Goal: Task Accomplishment & Management: Manage account settings

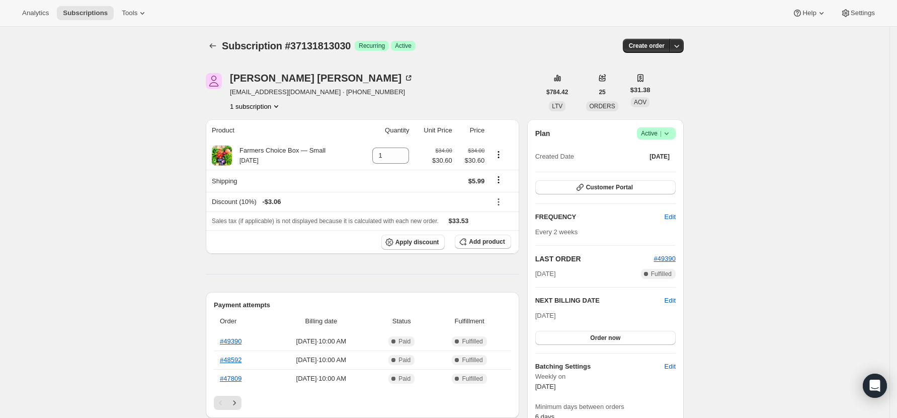
scroll to position [201, 0]
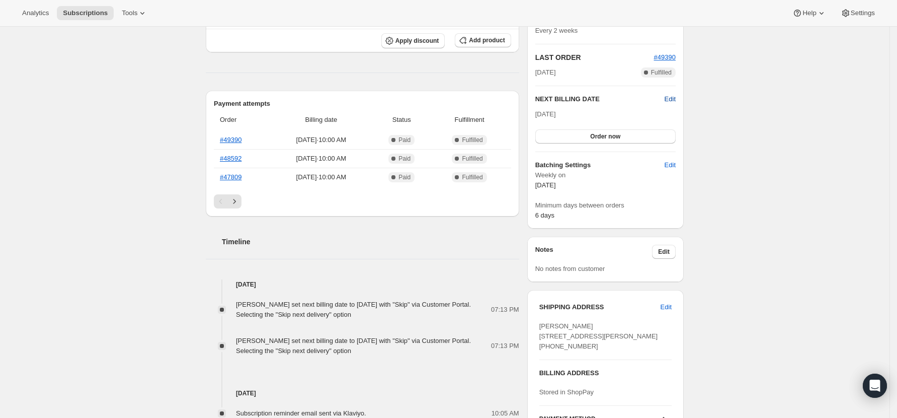
click at [676, 99] on span "Edit" at bounding box center [670, 99] width 11 height 10
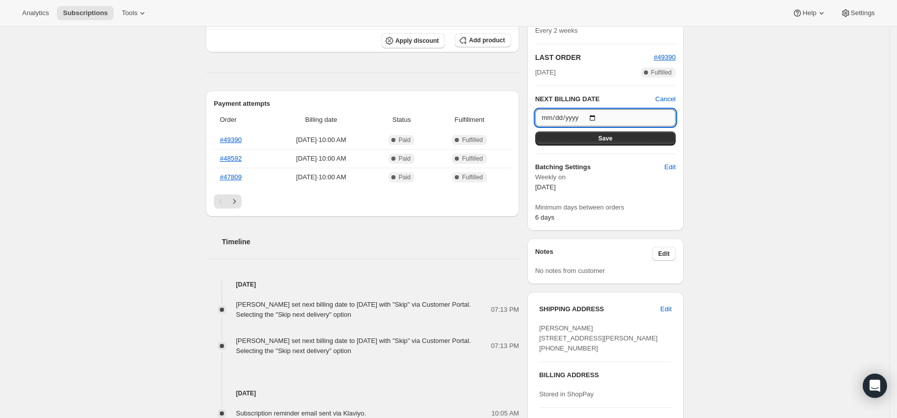
click at [598, 116] on input "2025-09-15" at bounding box center [606, 117] width 140 height 17
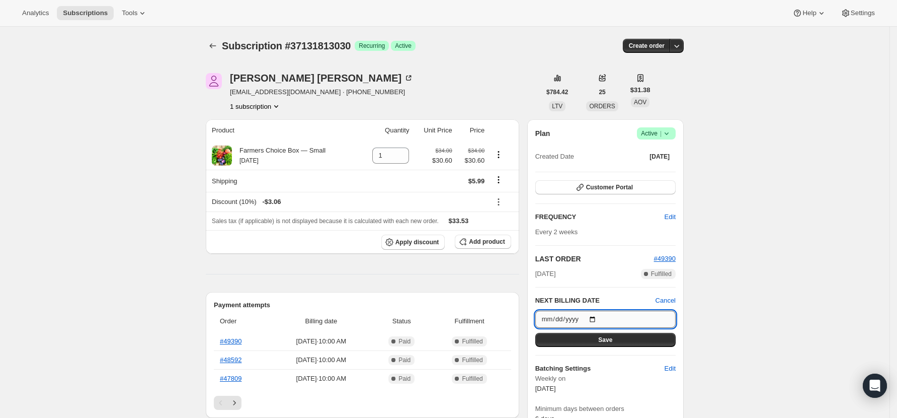
click at [598, 317] on input "2025-09-15" at bounding box center [606, 319] width 140 height 17
type input "2025-09-01"
click at [611, 340] on span "Save" at bounding box center [605, 340] width 14 height 8
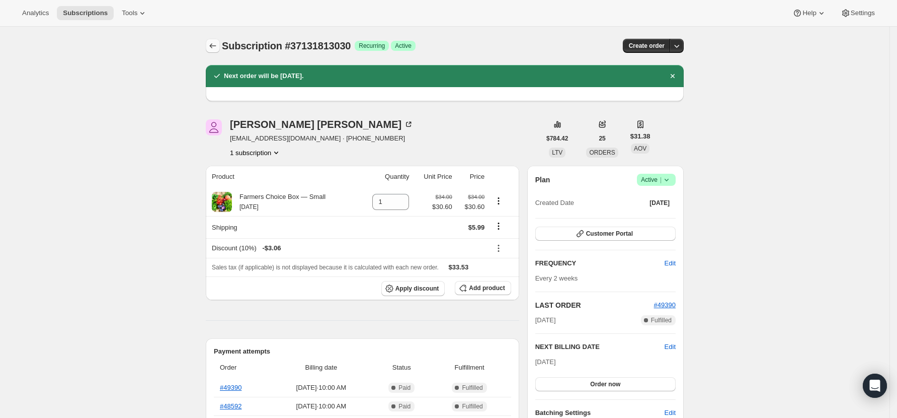
click at [214, 45] on icon "Subscriptions" at bounding box center [213, 45] width 7 height 5
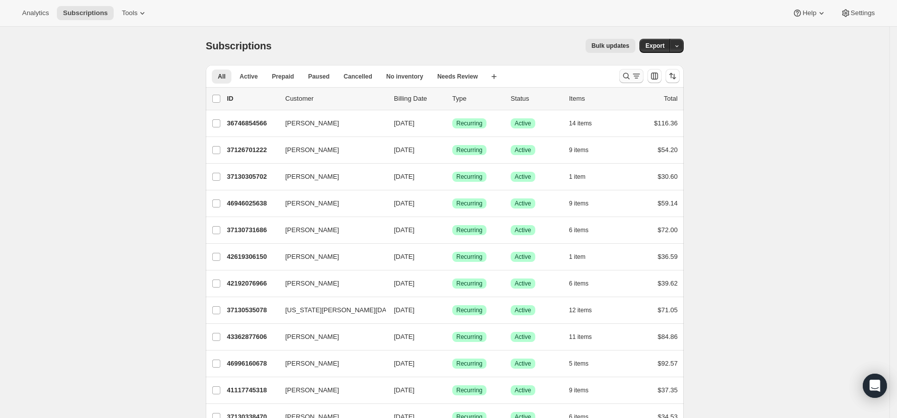
click at [632, 75] on icon "Search and filter results" at bounding box center [627, 76] width 10 height 10
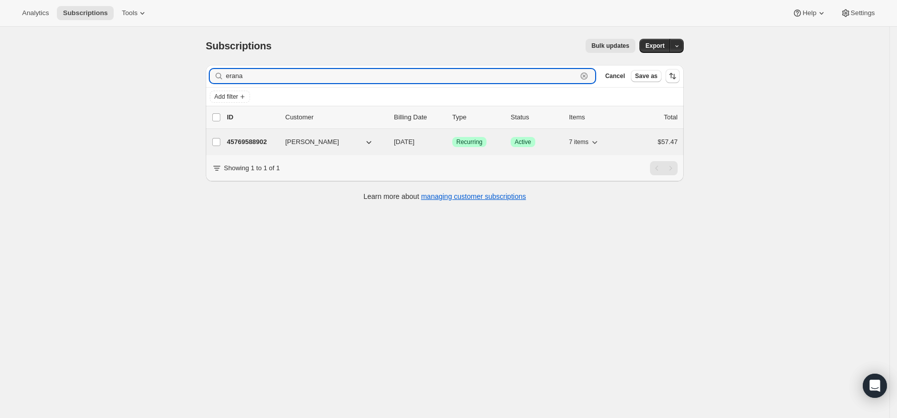
type input "erana"
click at [256, 142] on p "45769588902" at bounding box center [252, 142] width 50 height 10
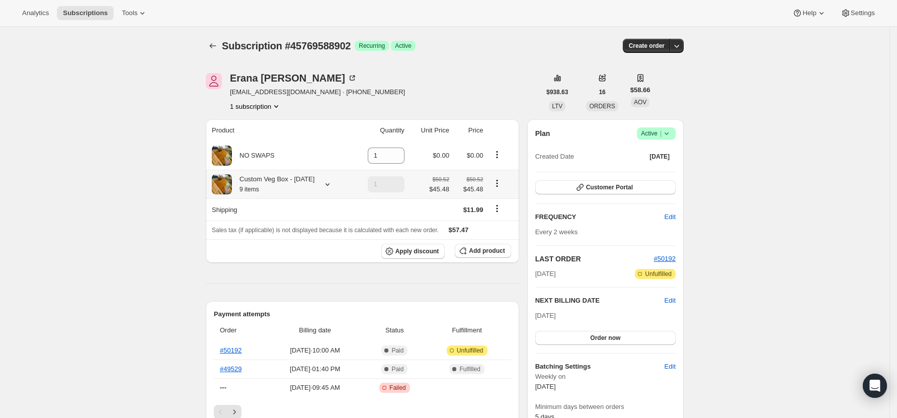
click at [323, 184] on icon at bounding box center [328, 184] width 10 height 10
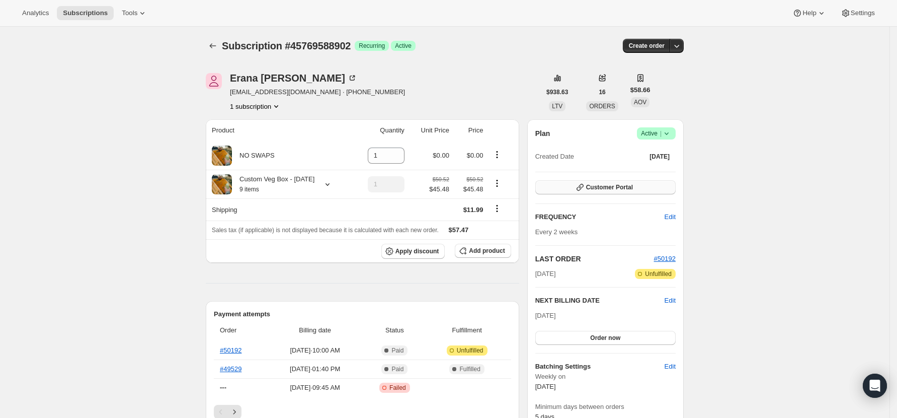
click at [615, 189] on span "Customer Portal" at bounding box center [609, 187] width 47 height 8
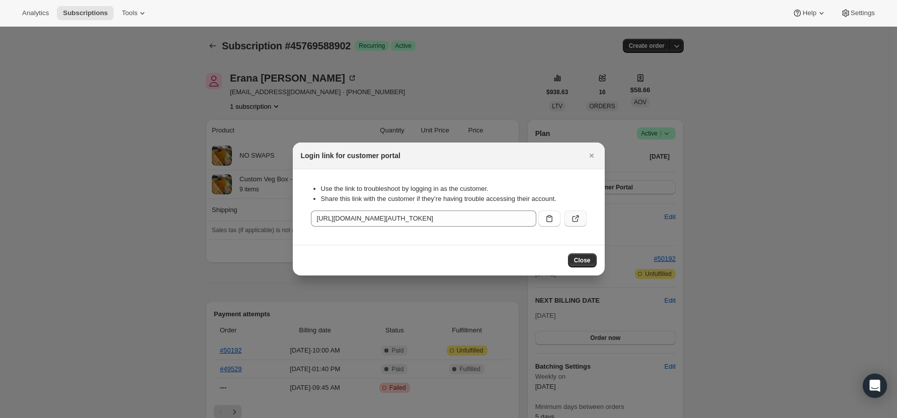
click at [575, 219] on icon ":rcd:" at bounding box center [577, 217] width 4 height 4
click at [587, 261] on span "Close" at bounding box center [582, 260] width 17 height 8
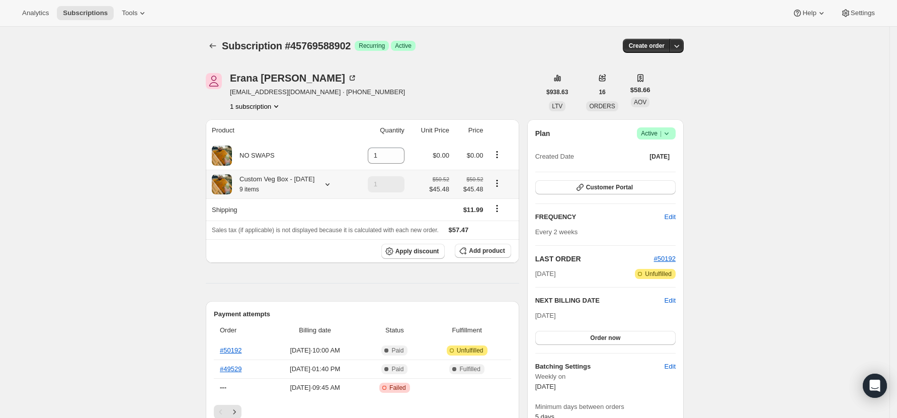
click at [326, 182] on icon at bounding box center [328, 184] width 10 height 10
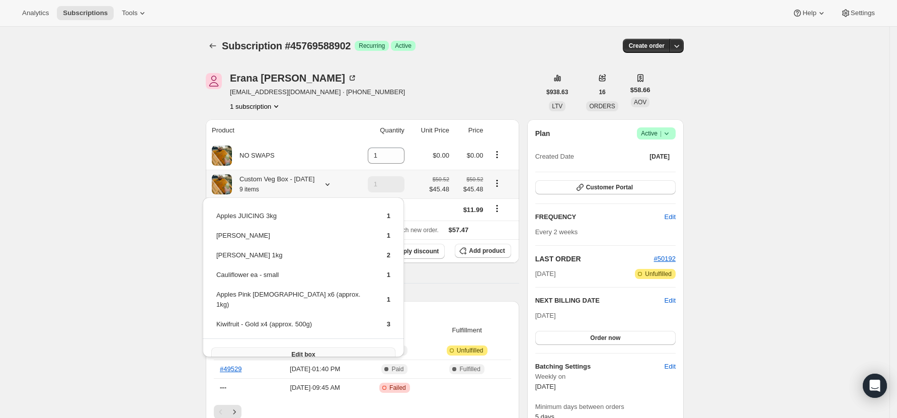
click at [262, 347] on button "Edit box" at bounding box center [303, 354] width 184 height 14
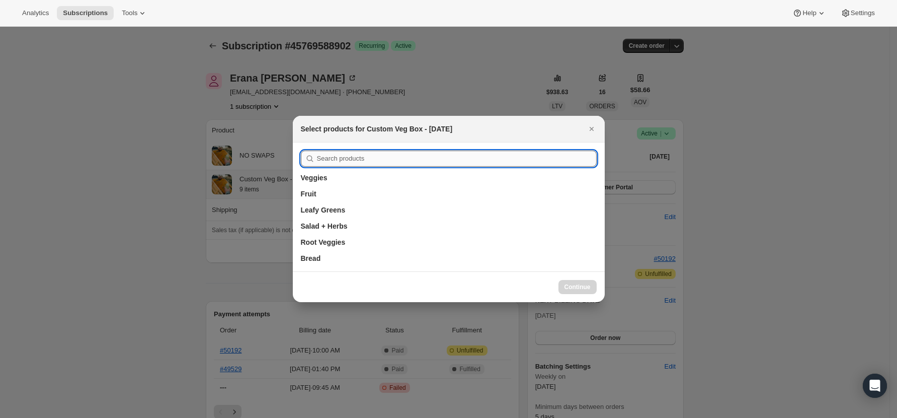
click at [374, 156] on input ":rev:" at bounding box center [457, 158] width 280 height 16
drag, startPoint x: 358, startPoint y: 158, endPoint x: 289, endPoint y: 157, distance: 69.0
type input "pink"
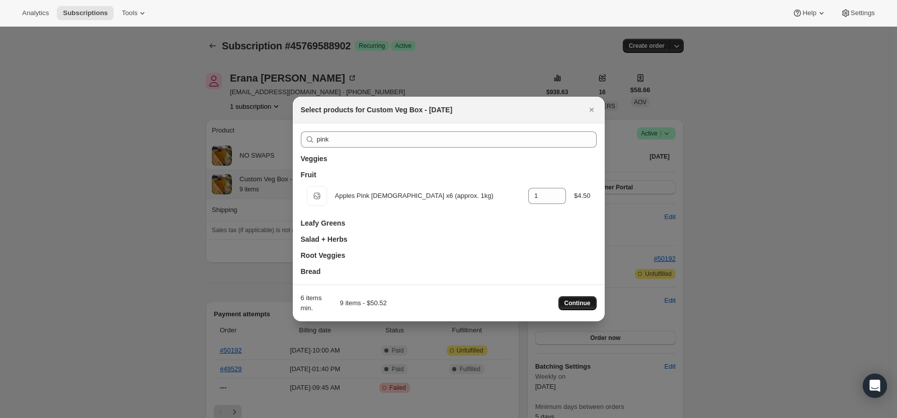
click at [581, 300] on span "Continue" at bounding box center [578, 303] width 26 height 8
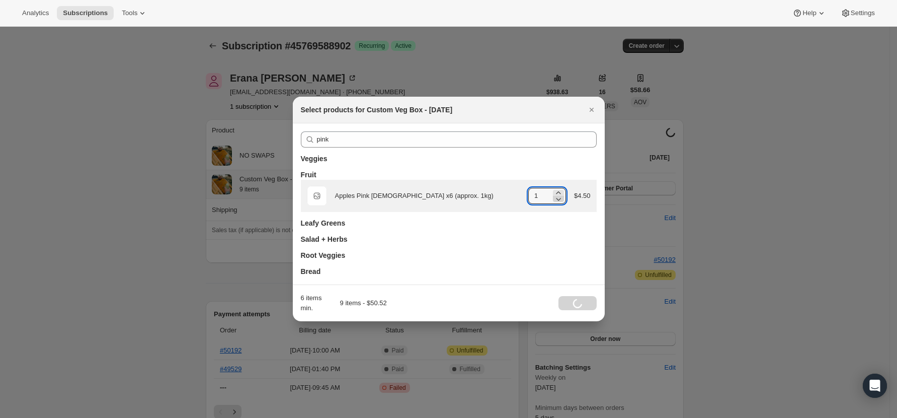
click at [557, 201] on icon ":rev:" at bounding box center [559, 199] width 10 height 10
type input "0"
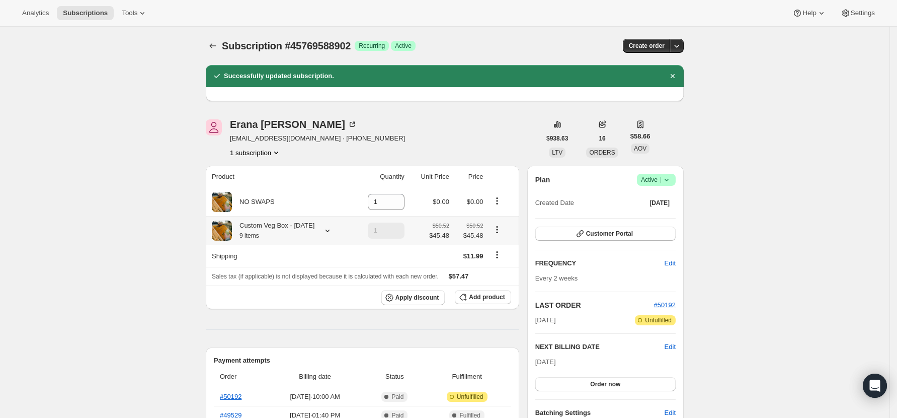
click at [324, 229] on icon at bounding box center [328, 230] width 10 height 10
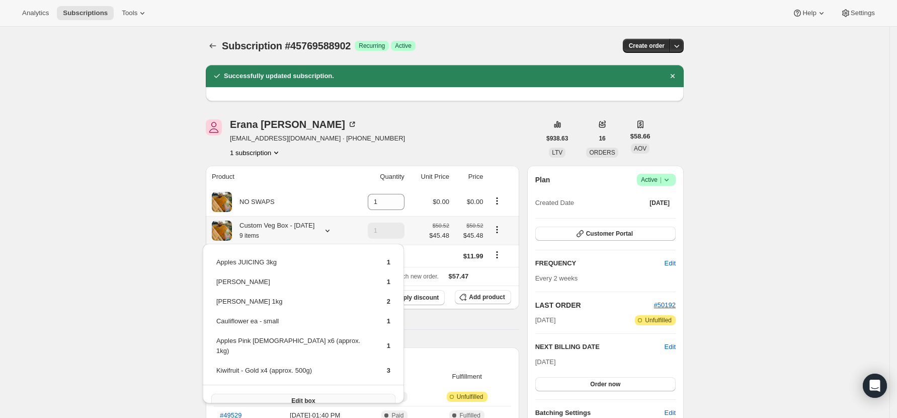
click at [289, 394] on button "Edit box" at bounding box center [303, 401] width 184 height 14
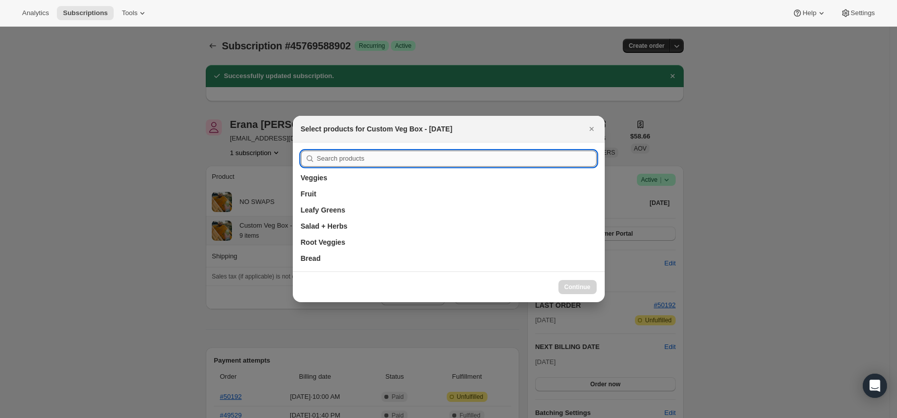
click at [358, 160] on input ":rk0:" at bounding box center [457, 158] width 280 height 16
type input "pink"
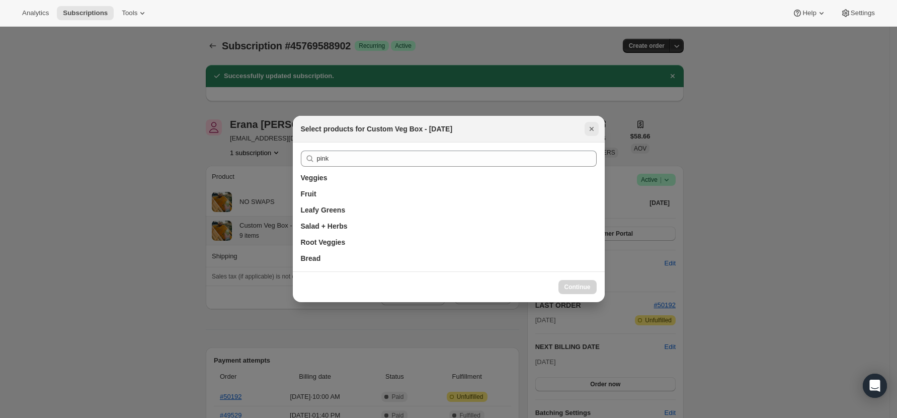
click at [590, 131] on icon "Close" at bounding box center [592, 129] width 10 height 10
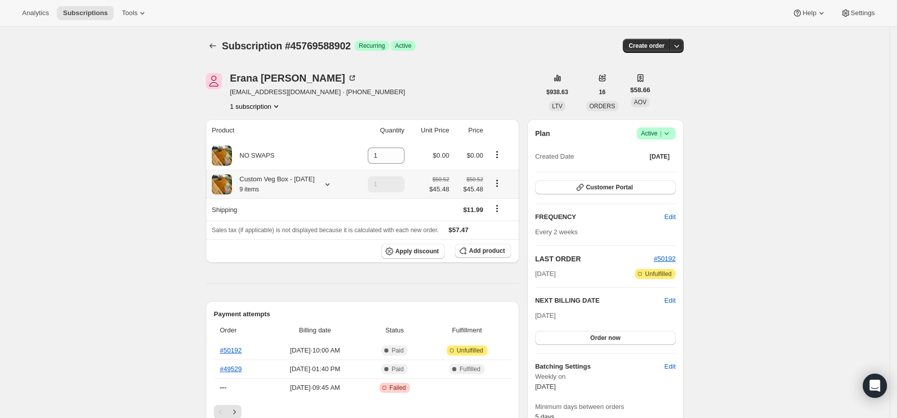
click at [324, 184] on icon at bounding box center [328, 184] width 10 height 10
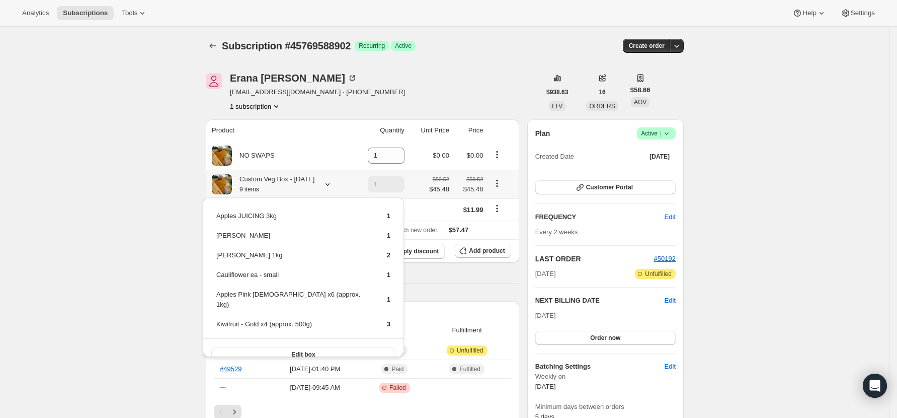
scroll to position [67, 0]
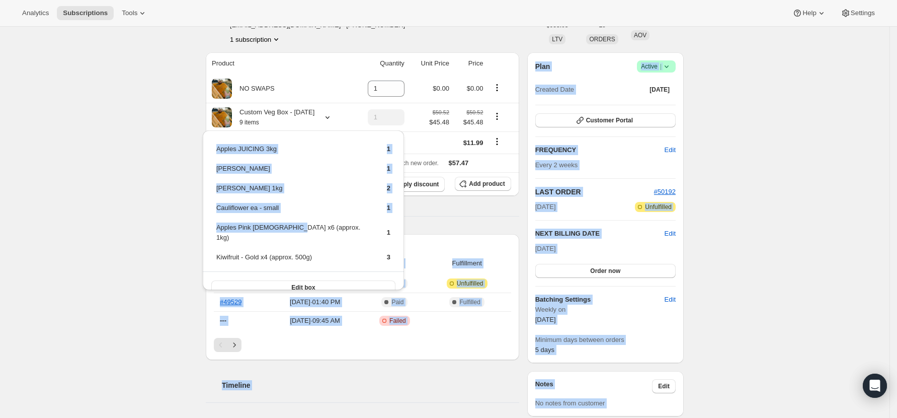
drag, startPoint x: 291, startPoint y: 224, endPoint x: 351, endPoint y: 226, distance: 60.5
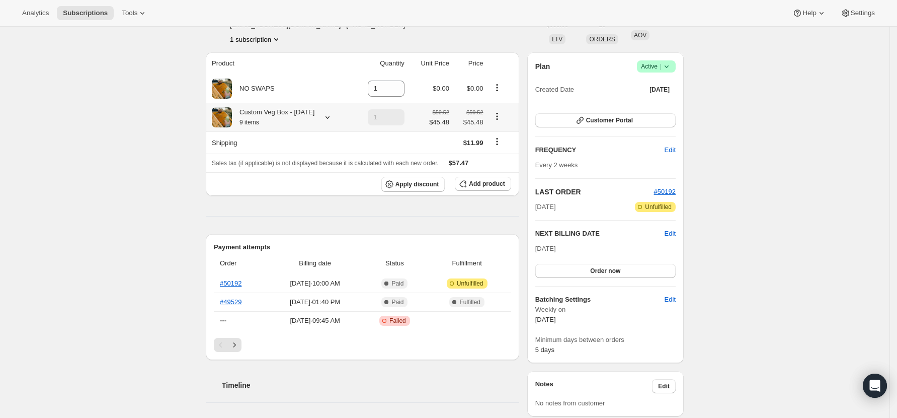
click at [303, 114] on div "Custom Veg Box - [DATE] 9 items" at bounding box center [273, 117] width 83 height 20
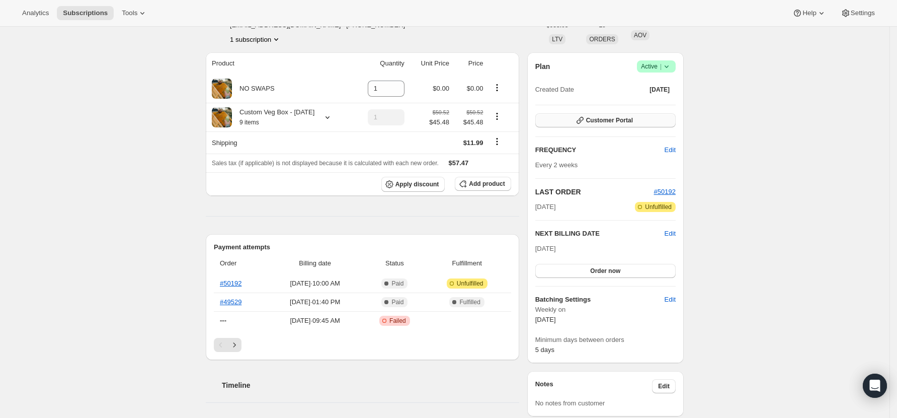
click at [609, 114] on button "Customer Portal" at bounding box center [606, 120] width 140 height 14
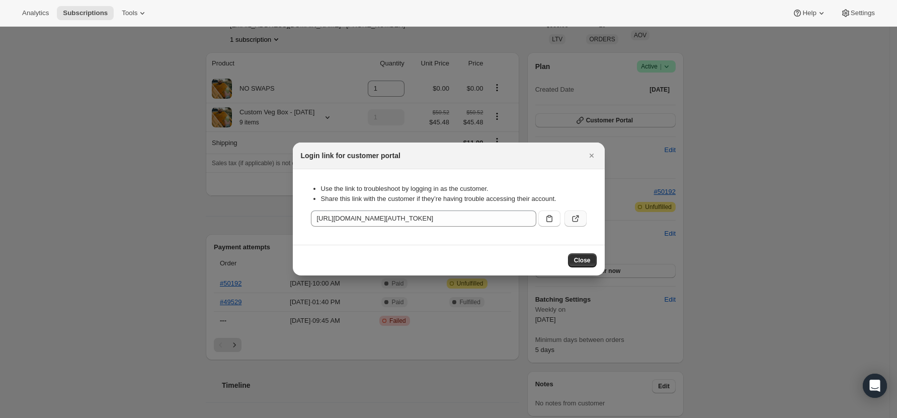
click at [578, 220] on icon ":r1k:" at bounding box center [576, 218] width 10 height 10
click at [587, 261] on span "Close" at bounding box center [582, 260] width 17 height 8
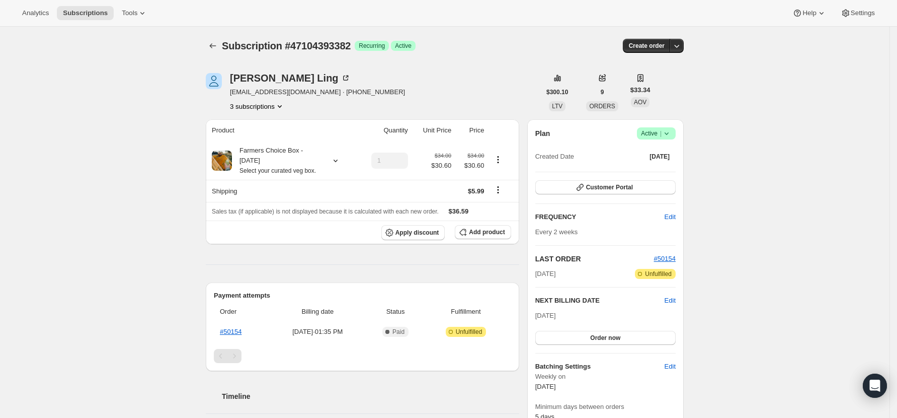
click at [281, 107] on icon "Product actions" at bounding box center [280, 106] width 10 height 10
click at [271, 141] on span "46739685542" at bounding box center [261, 142] width 70 height 10
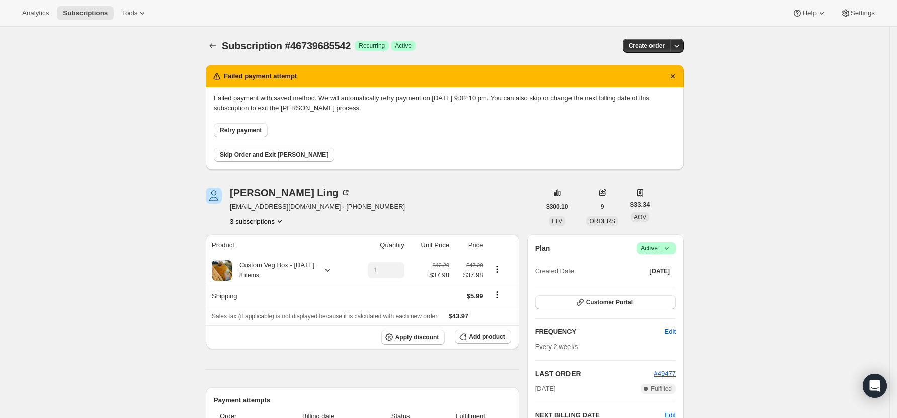
click at [676, 248] on span "Success Active |" at bounding box center [656, 248] width 39 height 12
click at [662, 283] on span "Cancel subscription" at bounding box center [660, 285] width 57 height 8
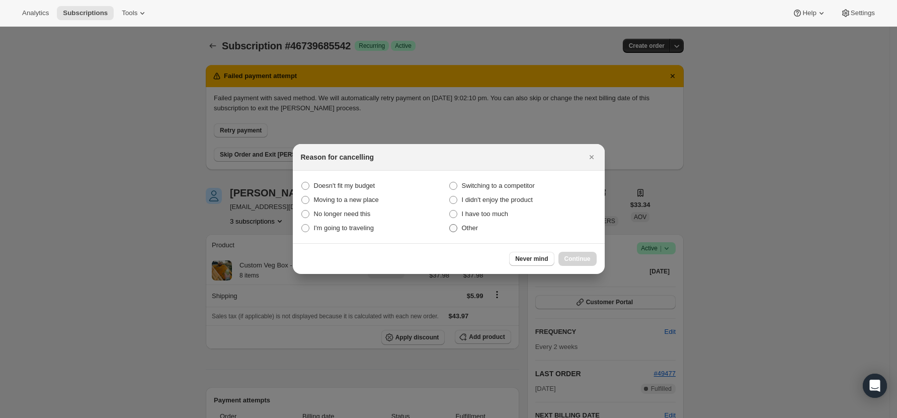
click at [463, 229] on span "Other" at bounding box center [470, 228] width 17 height 8
click at [450, 224] on input "Other" at bounding box center [449, 224] width 1 height 1
radio input "true"
click at [591, 255] on button "Continue" at bounding box center [578, 259] width 38 height 14
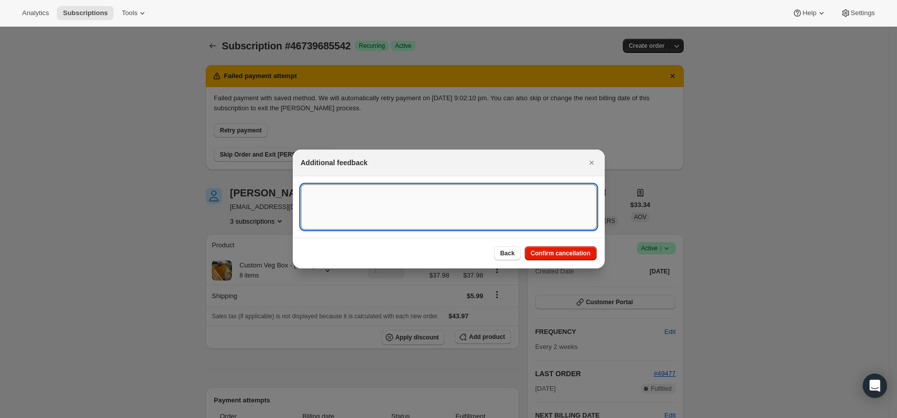
click at [425, 220] on textarea ":ren:" at bounding box center [449, 206] width 296 height 45
type textarea "Admin cancel - new susbcription started"
click at [580, 262] on div "Back Confirm cancellation" at bounding box center [449, 253] width 312 height 31
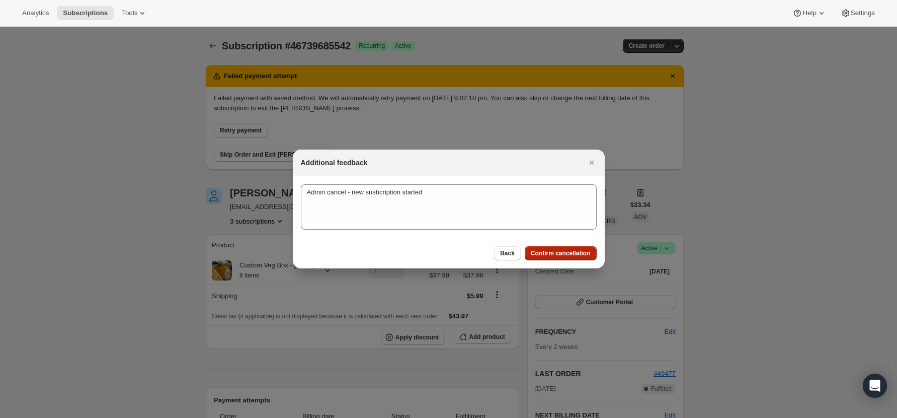
click at [578, 254] on span "Confirm cancellation" at bounding box center [561, 253] width 60 height 8
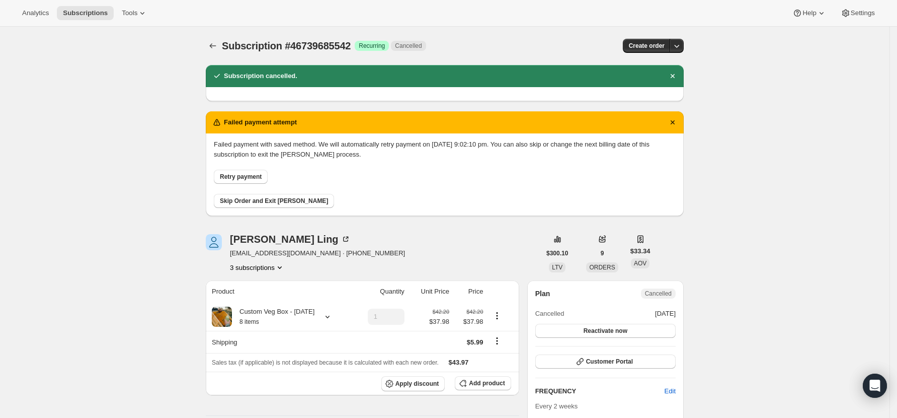
click at [280, 268] on icon "Product actions" at bounding box center [280, 267] width 10 height 10
click at [269, 283] on span "39847755942" at bounding box center [261, 286] width 70 height 10
